Goal: Information Seeking & Learning: Learn about a topic

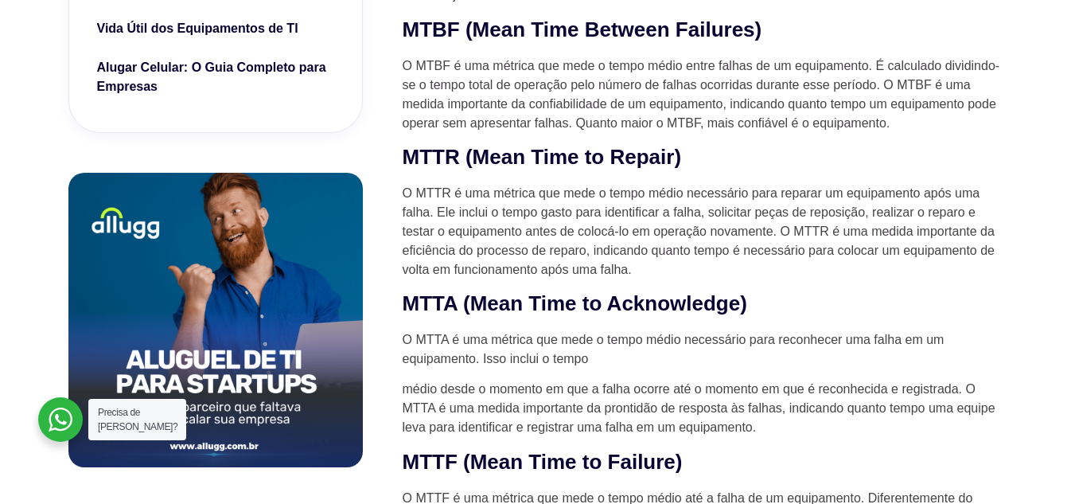
scroll to position [955, 0]
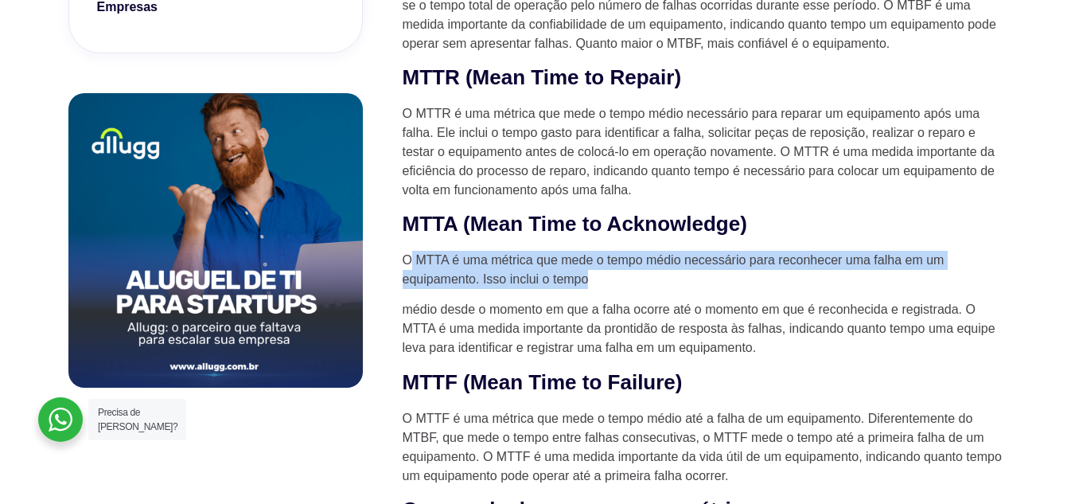
drag, startPoint x: 589, startPoint y: 273, endPoint x: 412, endPoint y: 245, distance: 178.8
click at [536, 283] on p "O MTTA é uma métrica que mede o tempo médio necessário para reconhecer uma falh…" at bounding box center [704, 270] width 605 height 38
drag, startPoint x: 470, startPoint y: 266, endPoint x: 570, endPoint y: 286, distance: 102.3
click at [570, 286] on p "O MTTA é uma métrica que mede o tempo médio necessário para reconhecer uma falh…" at bounding box center [704, 270] width 605 height 38
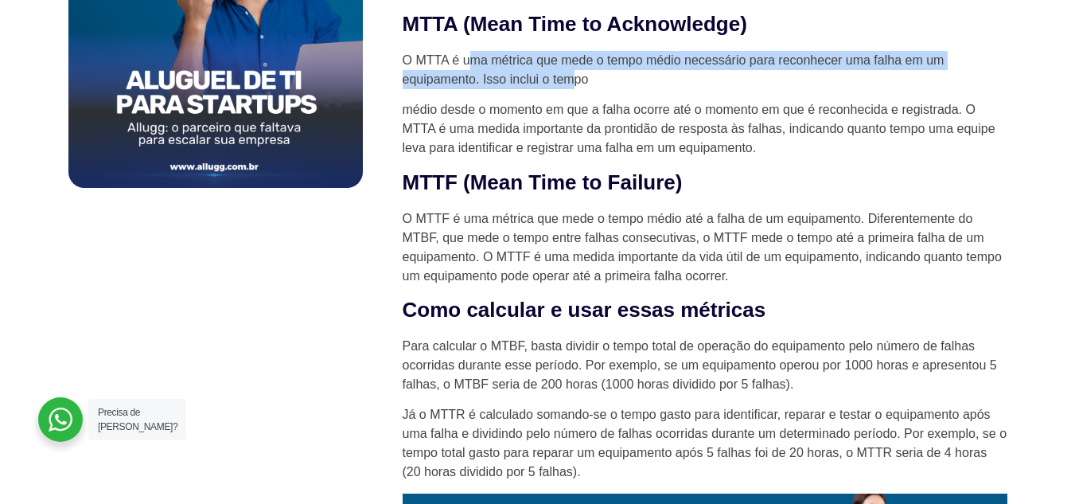
scroll to position [1193, 0]
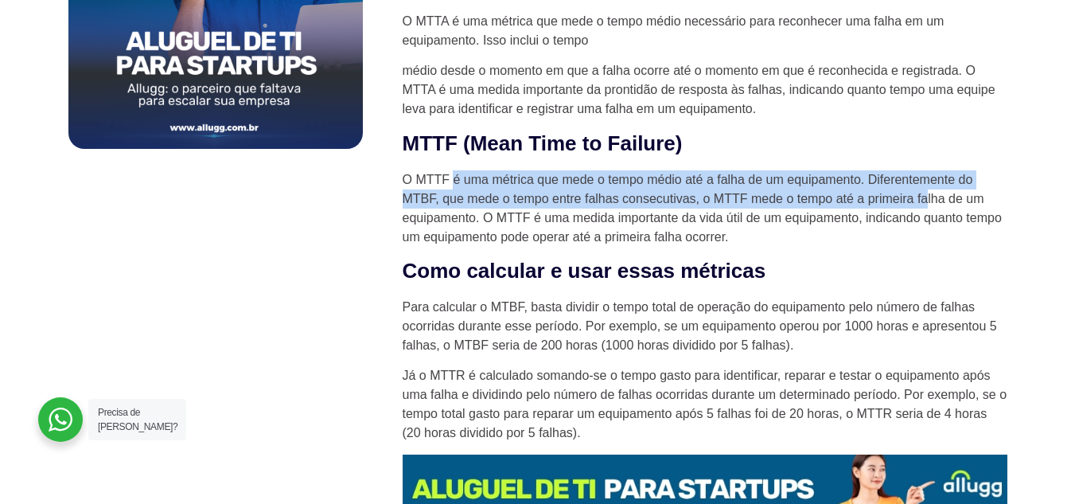
drag, startPoint x: 454, startPoint y: 177, endPoint x: 924, endPoint y: 200, distance: 470.7
click at [924, 200] on p "O MTTF é uma métrica que mede o tempo médio até a falha de um equipamento. Dife…" at bounding box center [704, 208] width 605 height 76
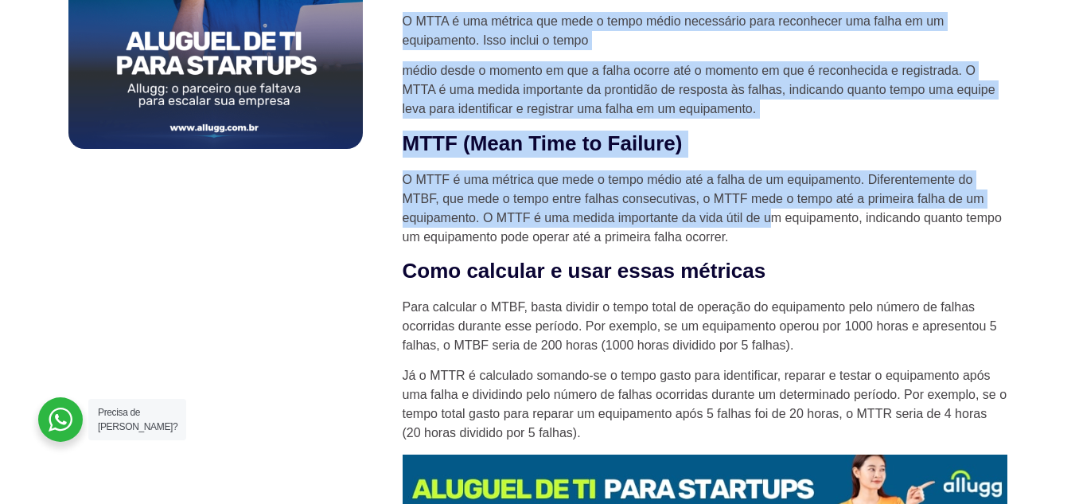
drag, startPoint x: 722, startPoint y: 212, endPoint x: 344, endPoint y: 181, distance: 379.1
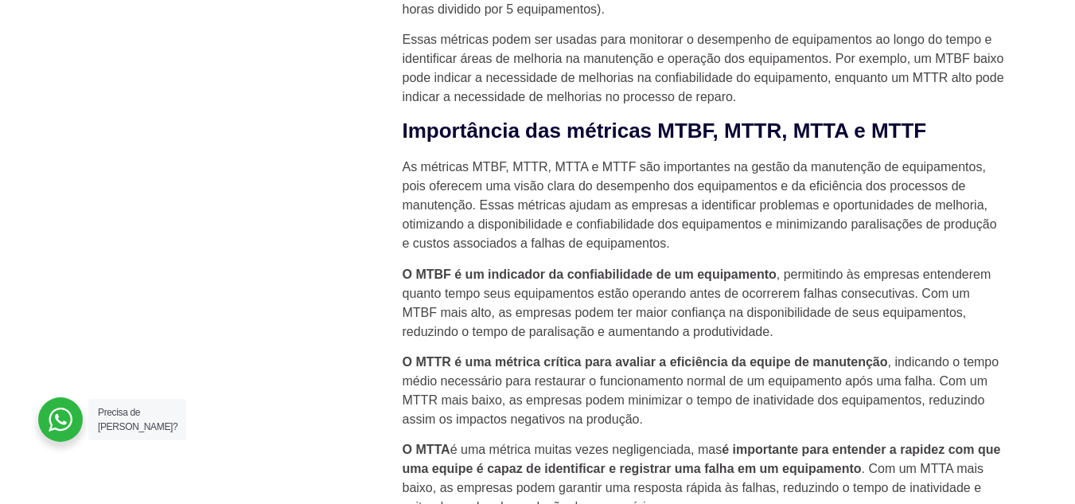
scroll to position [1989, 0]
